Goal: Go to known website: Access a specific website the user already knows

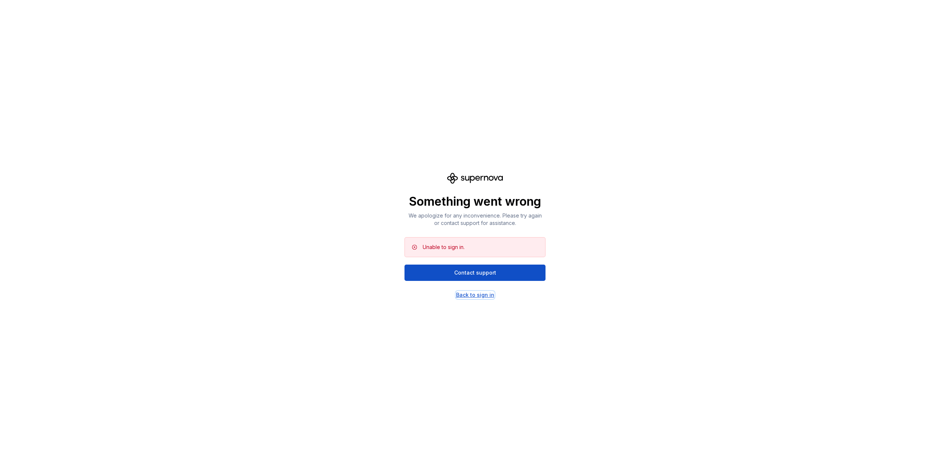
click at [476, 295] on div "Back to sign in" at bounding box center [475, 295] width 38 height 7
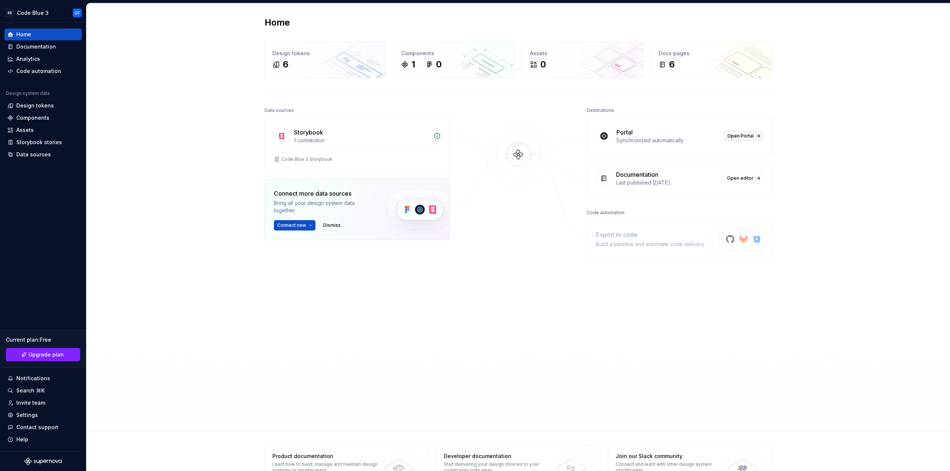
click at [748, 138] on span "Open Portal" at bounding box center [740, 136] width 26 height 6
